Goal: Task Accomplishment & Management: Use online tool/utility

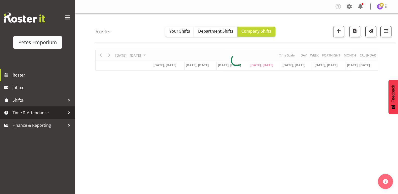
click at [44, 113] on span "Time & Attendance" at bounding box center [39, 113] width 53 height 8
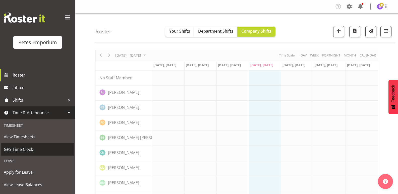
click at [38, 152] on span "GPS Time Clock" at bounding box center [38, 150] width 68 height 8
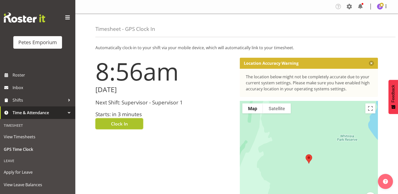
click at [121, 125] on span "Clock In" at bounding box center [119, 124] width 17 height 7
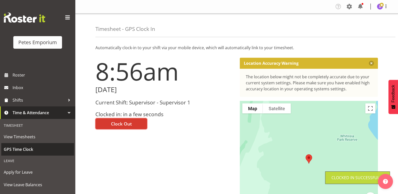
scroll to position [36, 0]
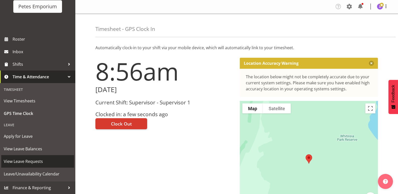
click at [40, 160] on span "View Leave Requests" at bounding box center [38, 162] width 68 height 8
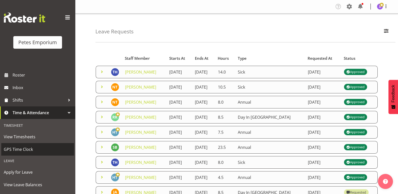
click at [31, 152] on span "GPS Time Clock" at bounding box center [38, 150] width 68 height 8
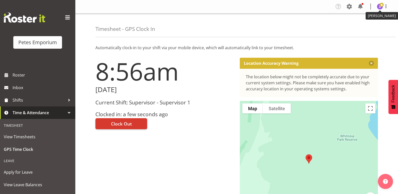
click at [379, 7] on img at bounding box center [380, 7] width 6 height 6
click at [361, 27] on link "Log Out" at bounding box center [365, 26] width 48 height 9
